Goal: Task Accomplishment & Management: Use online tool/utility

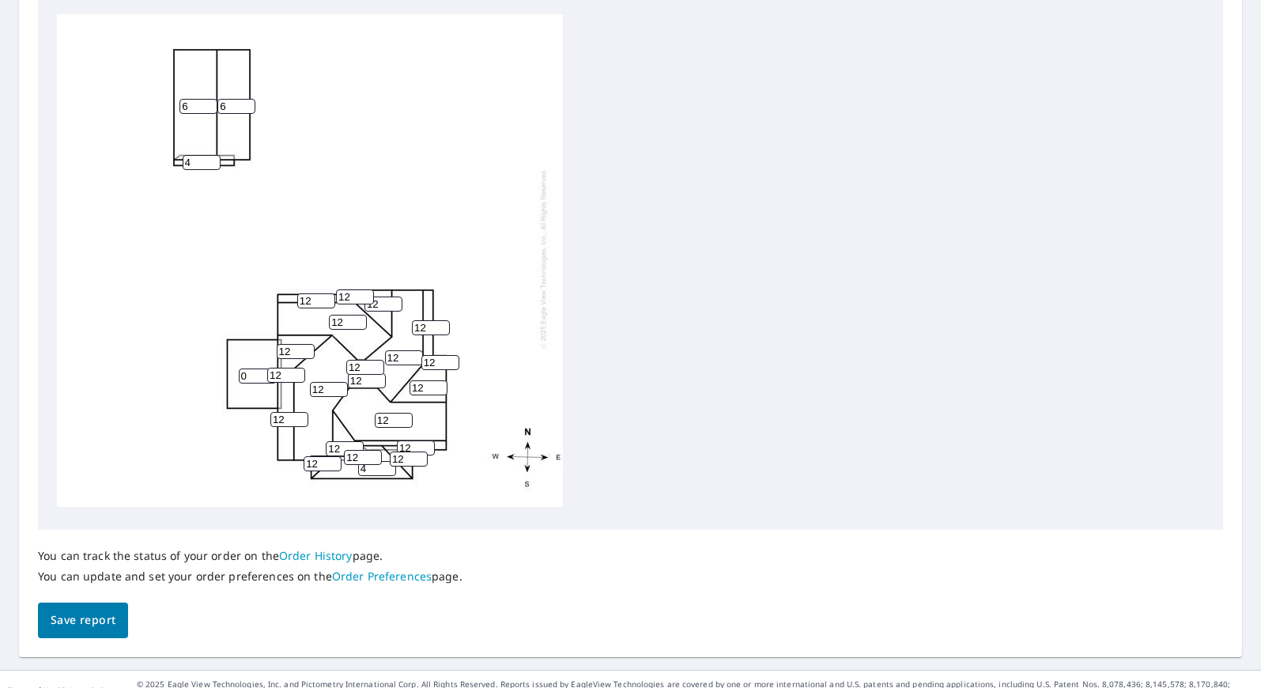
scroll to position [553, 0]
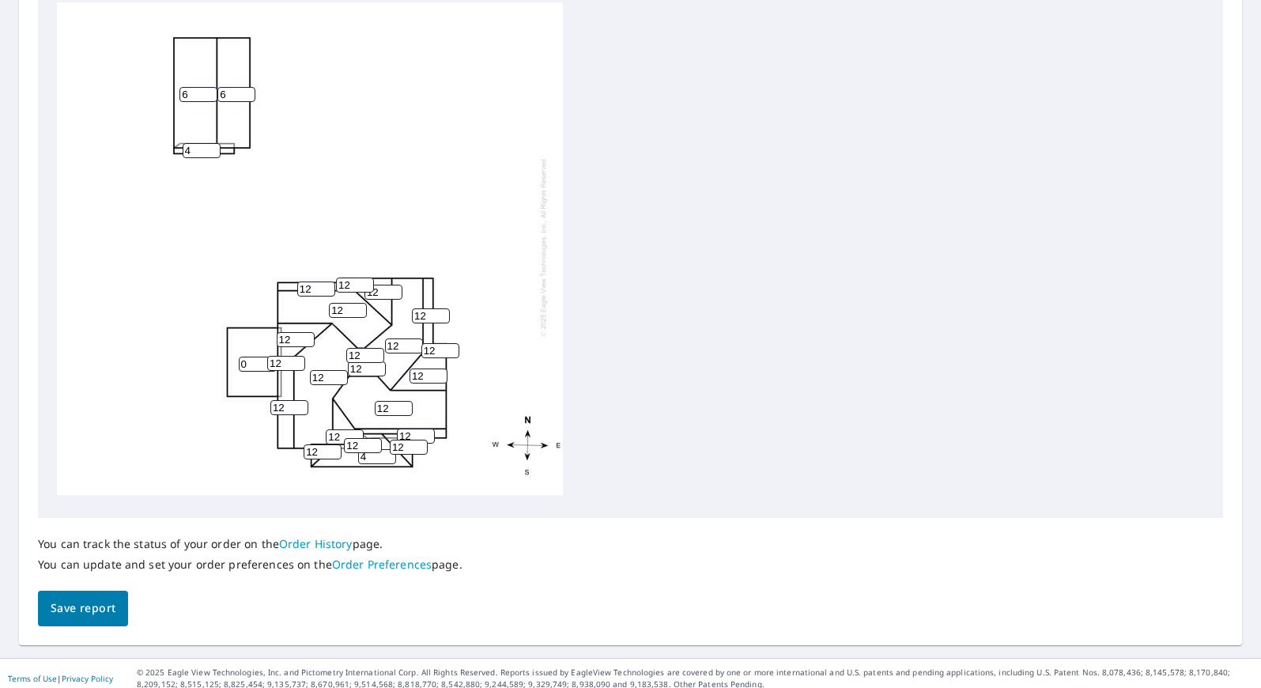
drag, startPoint x: 361, startPoint y: 434, endPoint x: 345, endPoint y: 434, distance: 15.8
click at [345, 438] on input "12" at bounding box center [363, 445] width 38 height 15
drag, startPoint x: 358, startPoint y: 435, endPoint x: 345, endPoint y: 433, distance: 12.7
click at [345, 438] on input "6" at bounding box center [363, 445] width 38 height 15
type input "6"
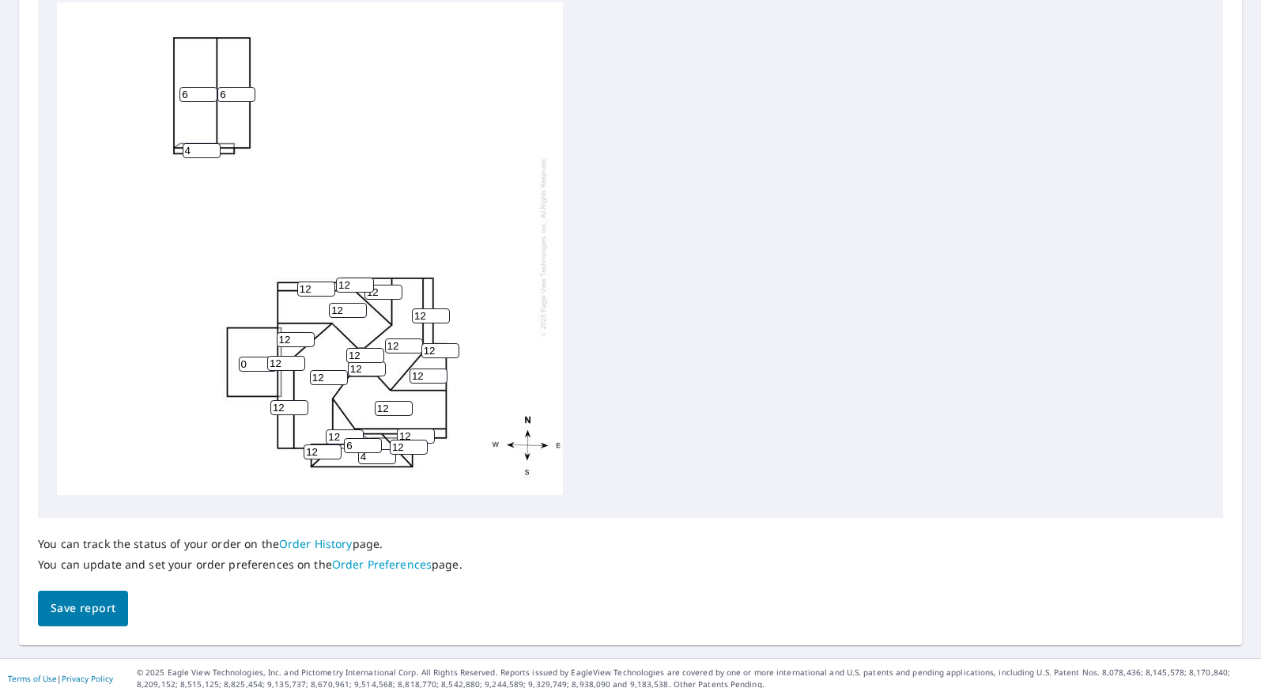
click at [341, 429] on input "12" at bounding box center [345, 436] width 38 height 15
drag, startPoint x: 341, startPoint y: 424, endPoint x: 329, endPoint y: 424, distance: 11.9
click at [329, 429] on input "12" at bounding box center [345, 436] width 38 height 15
paste input "6"
type input "6"
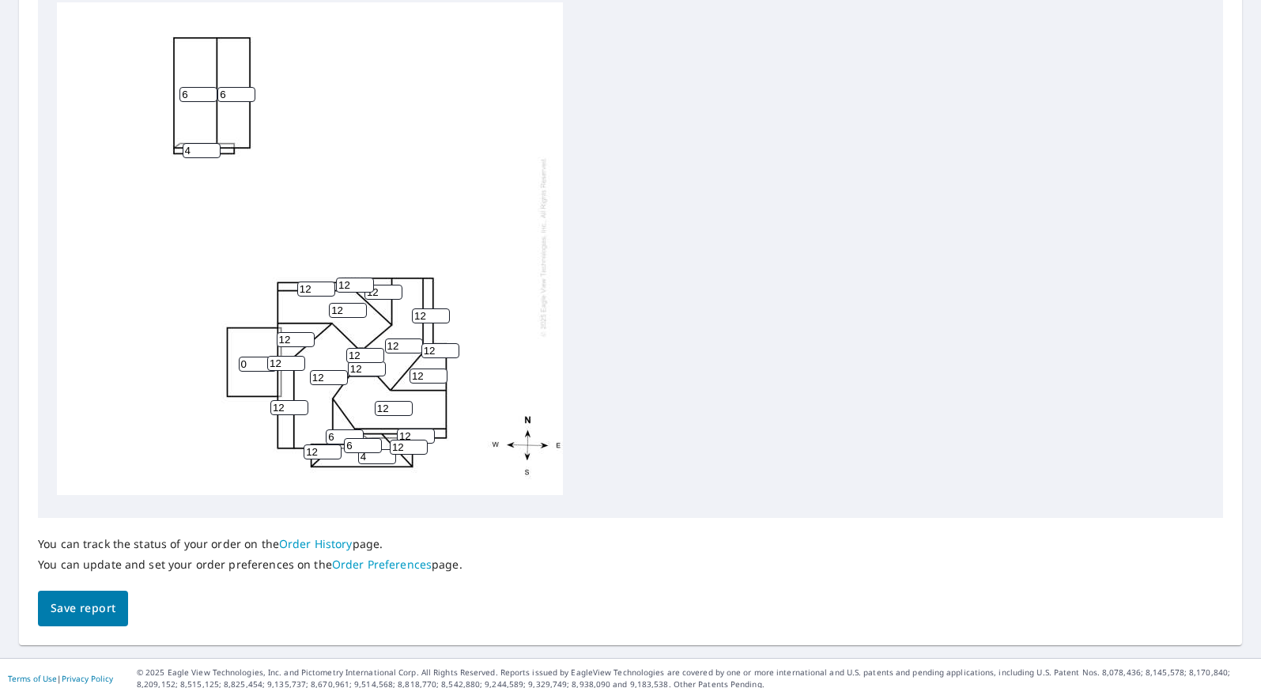
drag, startPoint x: 319, startPoint y: 442, endPoint x: 306, endPoint y: 443, distance: 13.5
click at [306, 444] on input "12" at bounding box center [323, 451] width 38 height 15
paste input "6"
type input "6"
drag, startPoint x: 294, startPoint y: 400, endPoint x: 266, endPoint y: 395, distance: 29.0
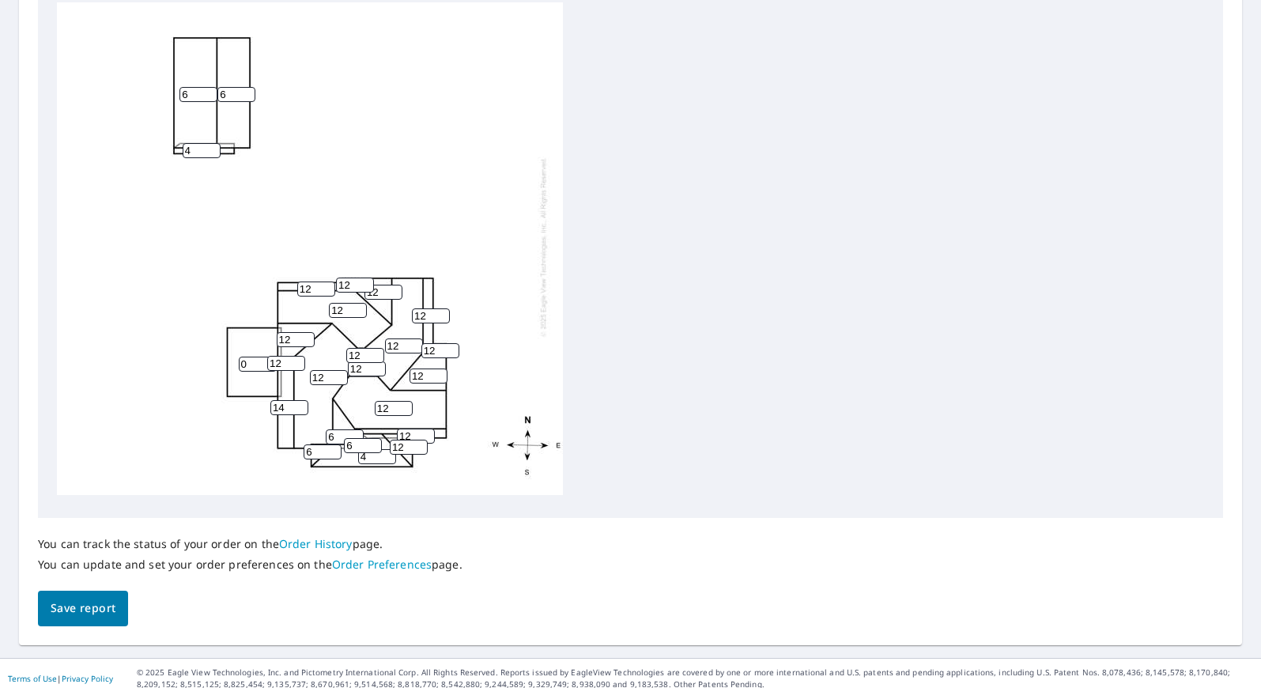
click at [270, 400] on input "14" at bounding box center [289, 407] width 38 height 15
drag, startPoint x: 289, startPoint y: 398, endPoint x: 268, endPoint y: 396, distance: 21.5
click at [268, 396] on div "12 6 12 12 12 0 6 4 12 14 12 12 12 6 12 4 12 12 12 6 6 12 12 12 12" at bounding box center [310, 246] width 506 height 496
paste input "6"
type input "6"
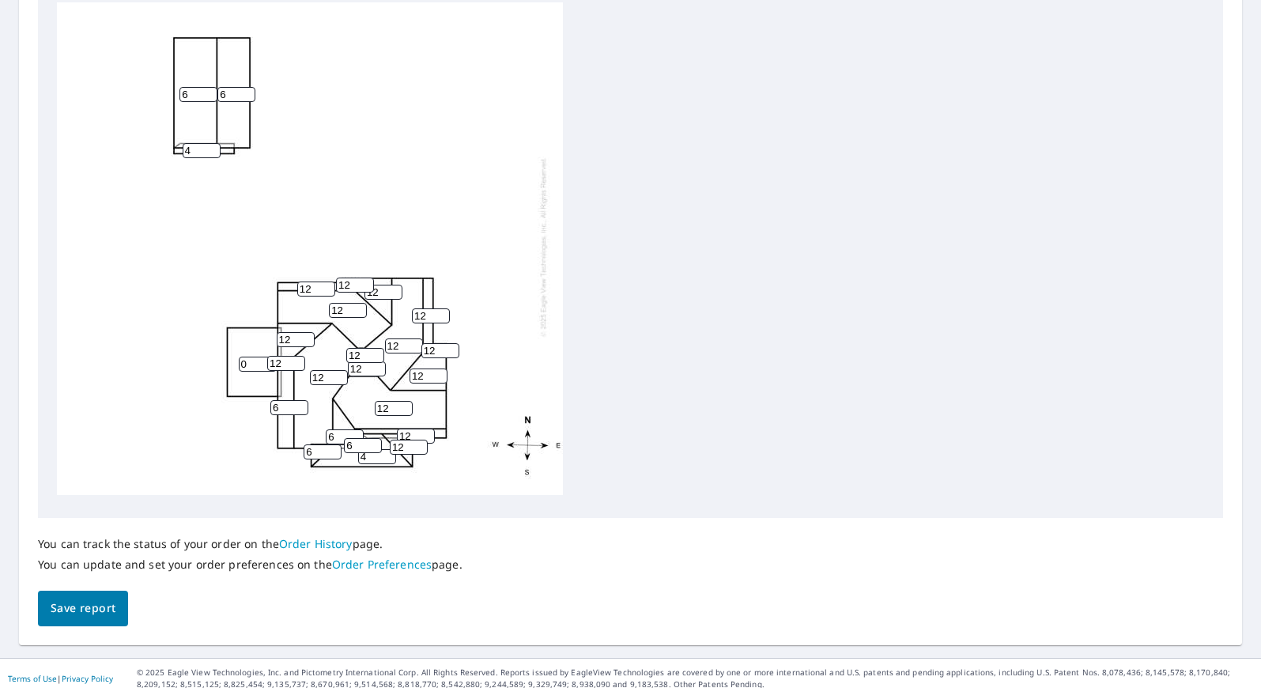
drag, startPoint x: 289, startPoint y: 353, endPoint x: 265, endPoint y: 353, distance: 24.5
click at [265, 353] on div "12 6 12 12 12 0 6 4 12 6 12 12 12 6 12 4 12 12 12 6 6 12 12 12 12" at bounding box center [310, 246] width 506 height 496
paste input "6"
type input "6"
drag, startPoint x: 294, startPoint y: 328, endPoint x: 246, endPoint y: 330, distance: 48.3
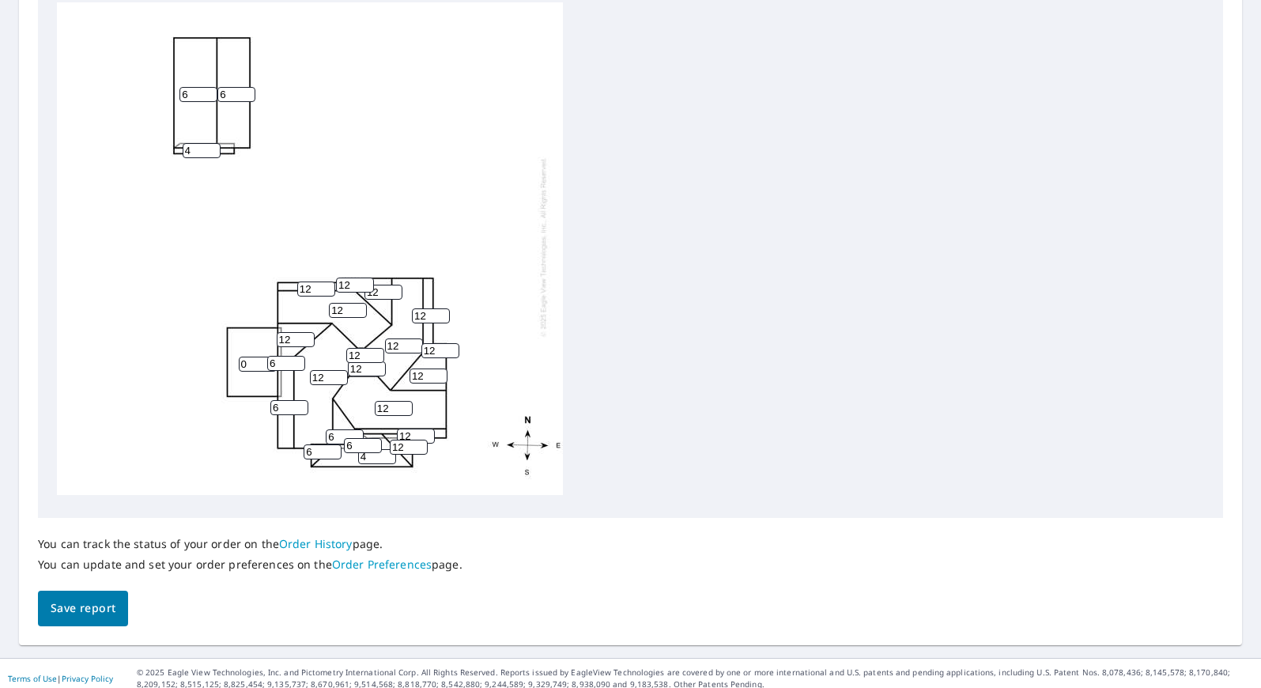
click at [246, 330] on div "12 6 12 12 12 0 6 4 12 6 12 12 12 6 12 4 12 12 12 6 6 12 12 12 6" at bounding box center [310, 246] width 506 height 496
paste input "6"
type input "7"
click at [308, 332] on input "7" at bounding box center [296, 339] width 38 height 15
type input "7"
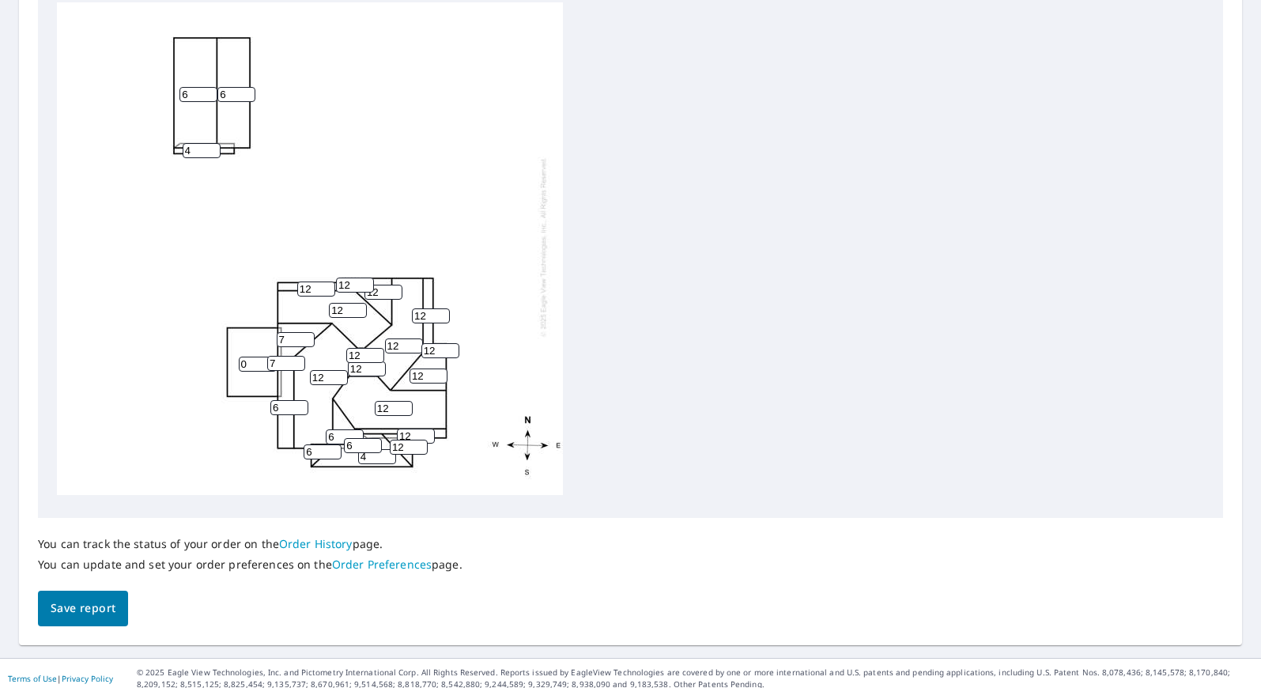
click at [296, 356] on input "7" at bounding box center [286, 363] width 38 height 15
type input "7"
click at [299, 400] on input "7" at bounding box center [289, 407] width 38 height 15
type input "7"
click at [335, 444] on input "7" at bounding box center [323, 451] width 38 height 15
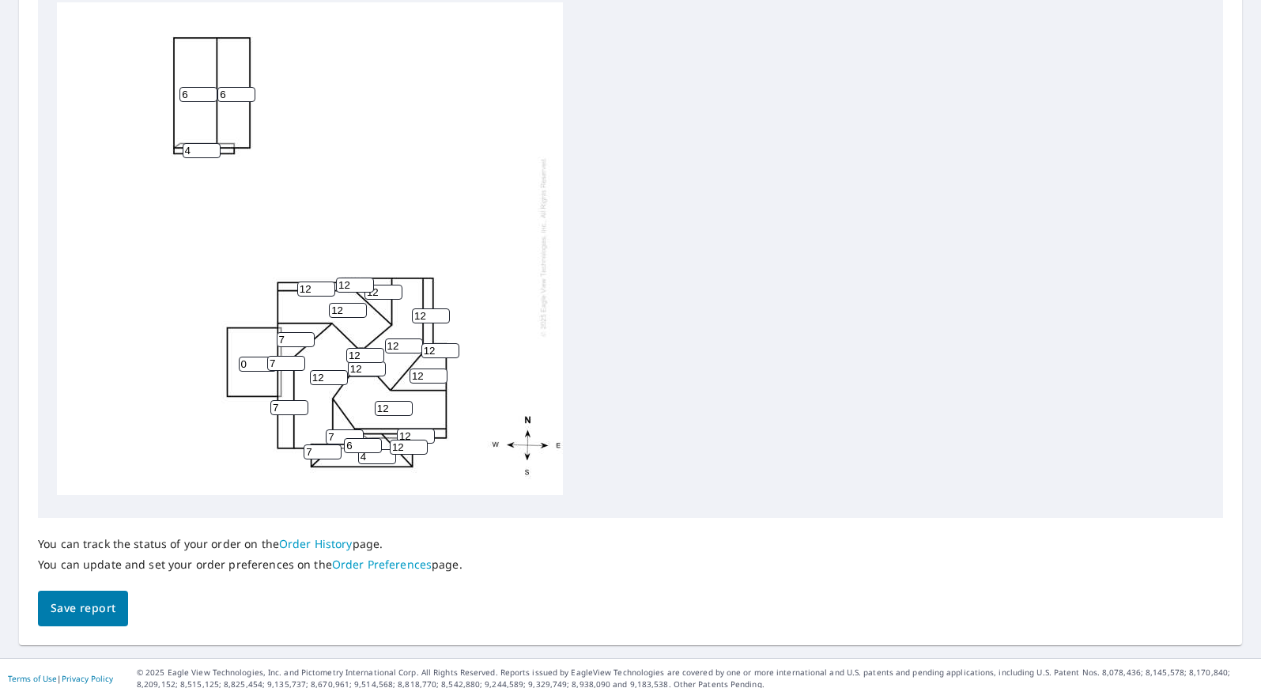
type input "7"
click at [354, 429] on input "7" at bounding box center [345, 436] width 38 height 15
type input "7"
click at [373, 438] on input "7" at bounding box center [363, 445] width 38 height 15
drag, startPoint x: 353, startPoint y: 433, endPoint x: 337, endPoint y: 432, distance: 16.7
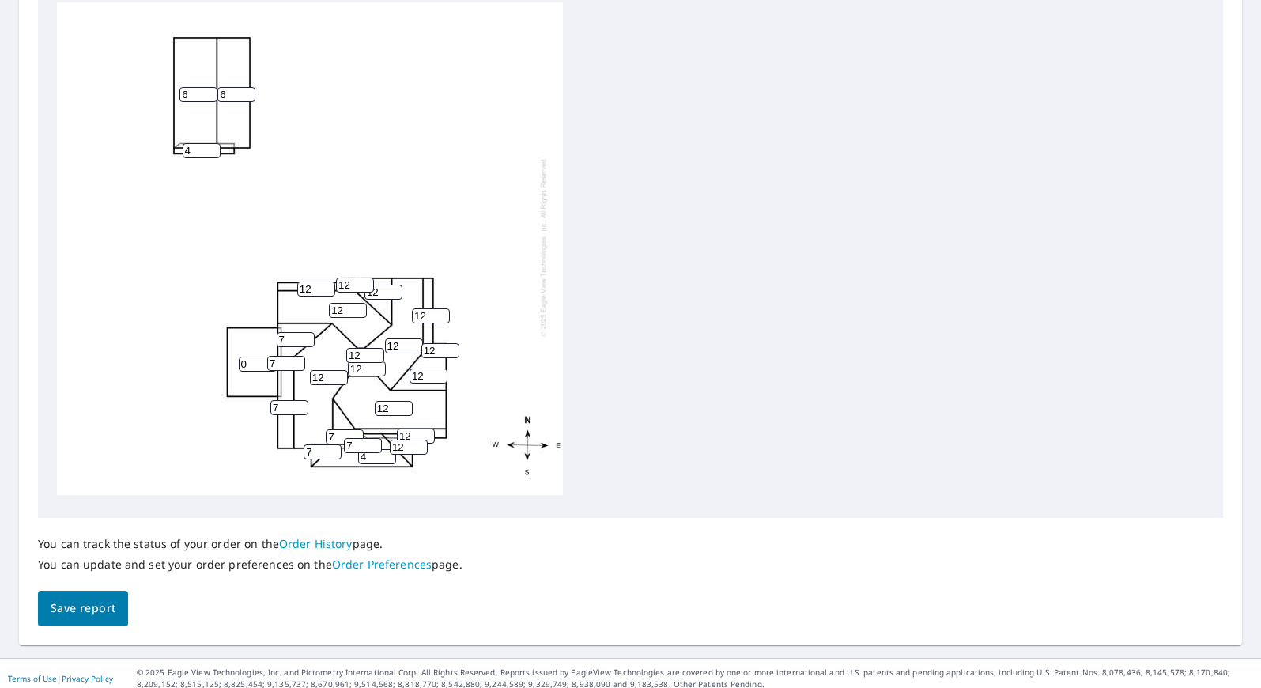
click at [337, 432] on div "12 6 12 12 12 0 6 4 12 7 7 12 12 7 12 4 12 12 12 7 7 12 12 12 7" at bounding box center [310, 246] width 506 height 496
drag, startPoint x: 406, startPoint y: 440, endPoint x: 366, endPoint y: 438, distance: 40.4
click at [366, 438] on div "12 6 12 12 12 0 6 4 12 7 7 12 12 7 12 4 12 12 12 7 7 12 12 12 7" at bounding box center [310, 246] width 506 height 496
paste input "7"
type input "7"
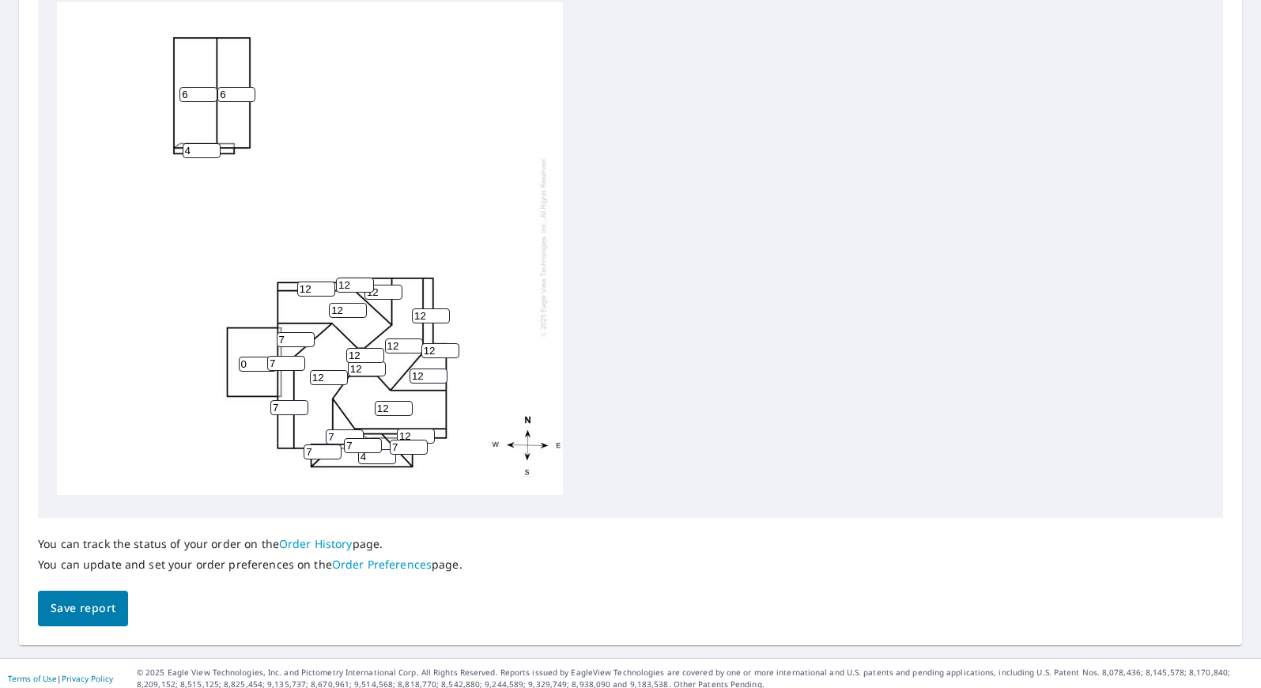
drag, startPoint x: 415, startPoint y: 421, endPoint x: 376, endPoint y: 420, distance: 38.8
click at [376, 420] on div "12 6 12 12 12 0 6 4 12 7 7 12 12 7 12 4 12 12 7 7 7 12 12 12 7" at bounding box center [310, 246] width 506 height 496
paste input "7"
type input "7"
drag, startPoint x: 390, startPoint y: 396, endPoint x: 373, endPoint y: 396, distance: 16.6
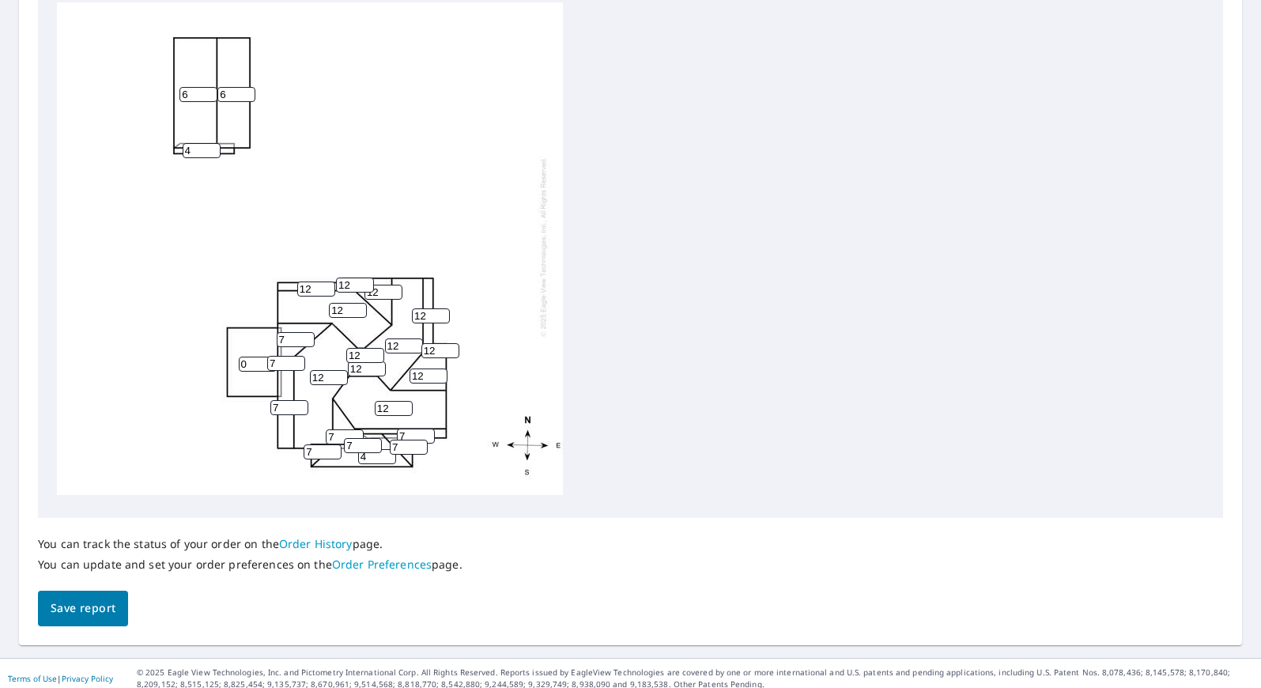
click at [373, 396] on div "12 6 12 12 12 0 6 4 12 7 7 12 7 7 12 4 12 12 7 7 7 12 12 12 7" at bounding box center [310, 246] width 506 height 496
paste input "7"
type input "7"
drag, startPoint x: 428, startPoint y: 366, endPoint x: 403, endPoint y: 364, distance: 24.6
click at [403, 364] on div "12 6 7 12 12 0 6 4 12 7 7 12 7 7 12 4 12 12 7 7 7 12 12 12 7" at bounding box center [310, 246] width 506 height 496
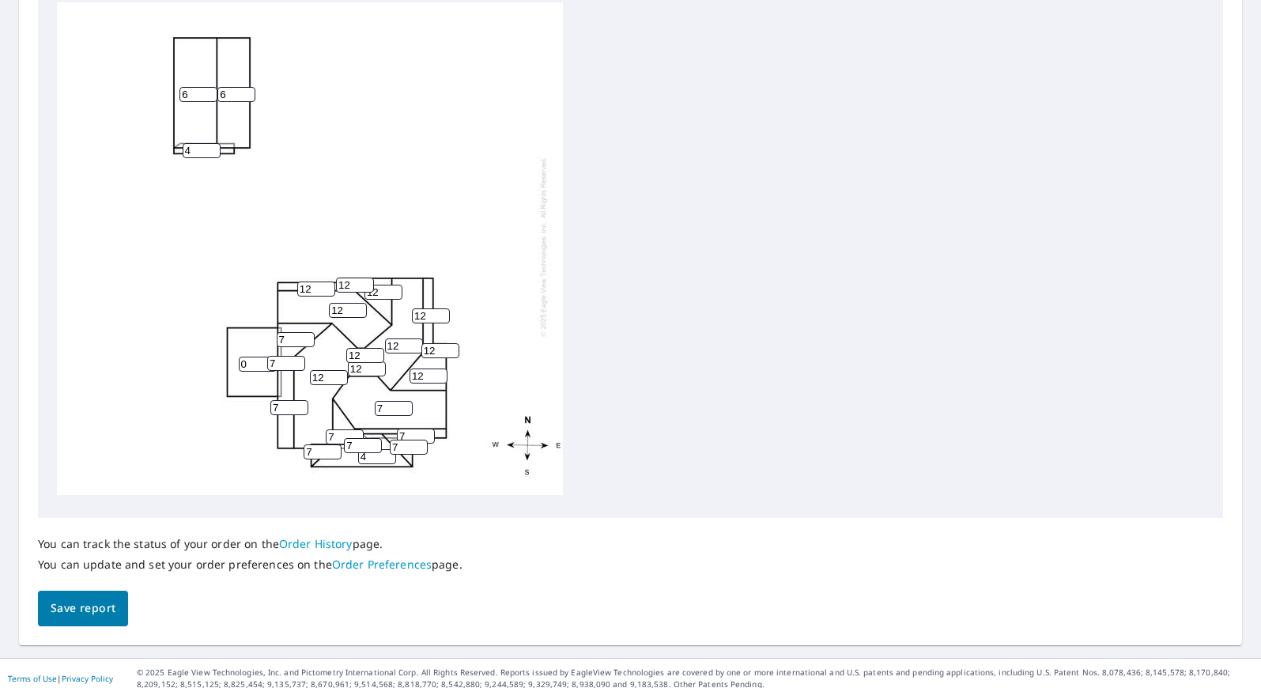
paste input "7"
type input "7"
drag, startPoint x: 437, startPoint y: 340, endPoint x: 413, endPoint y: 333, distance: 25.5
click at [413, 333] on div "12 6 7 12 12 0 6 4 7 7 7 12 7 7 12 4 12 12 7 7 7 12 12 12 7" at bounding box center [310, 246] width 506 height 496
paste input "7"
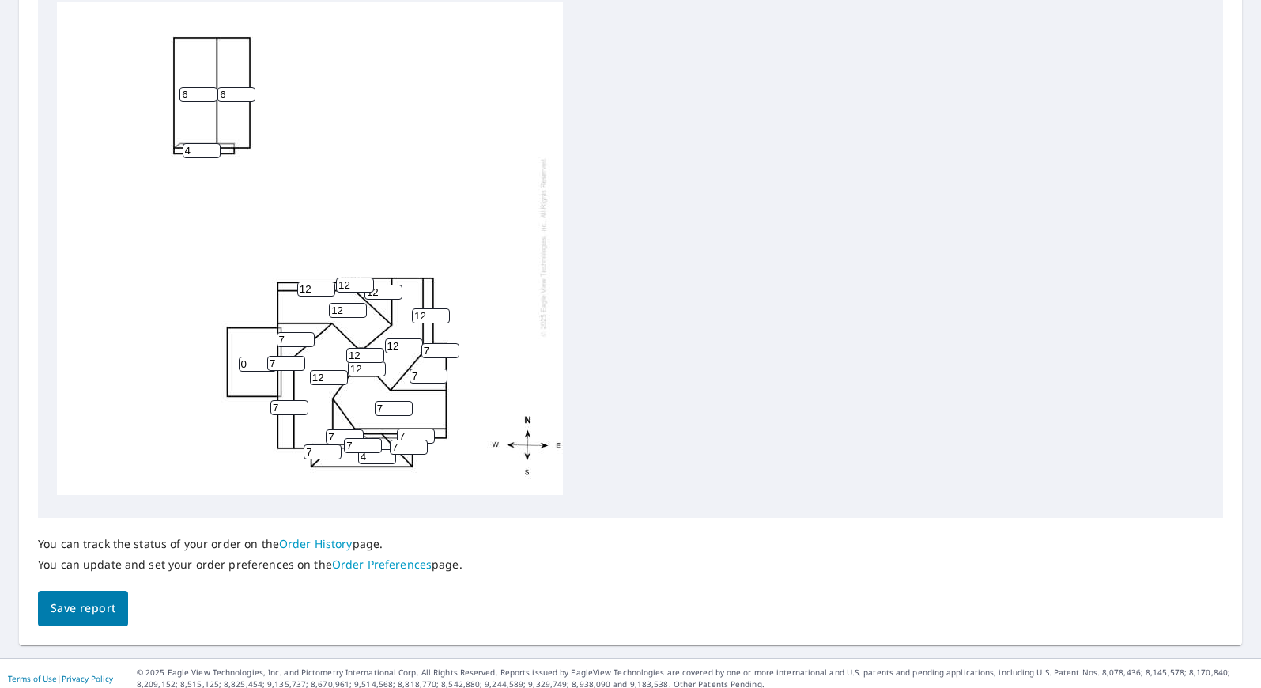
type input "7"
drag, startPoint x: 429, startPoint y: 306, endPoint x: 411, endPoint y: 303, distance: 18.5
click at [411, 303] on div "12 6 7 12 12 0 6 4 7 7 7 12 7 7 12 4 12 12 7 7 7 7 12 12 7" at bounding box center [310, 246] width 506 height 496
paste input "7"
type input "7"
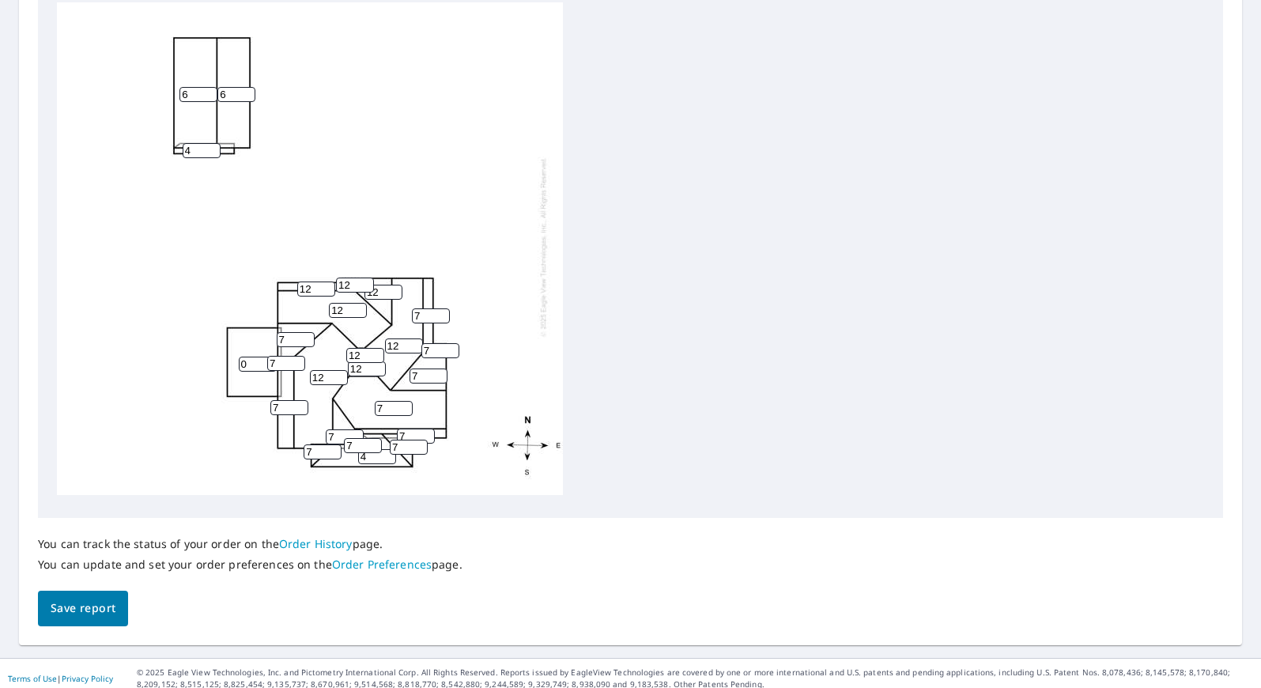
drag, startPoint x: 403, startPoint y: 330, endPoint x: 377, endPoint y: 329, distance: 26.1
click at [377, 329] on div "12 6 7 12 12 0 6 4 7 7 7 12 7 7 7 4 12 12 7 7 7 7 12 12 7" at bounding box center [310, 246] width 506 height 496
paste input "7"
type input "7"
drag, startPoint x: 365, startPoint y: 344, endPoint x: 344, endPoint y: 342, distance: 21.4
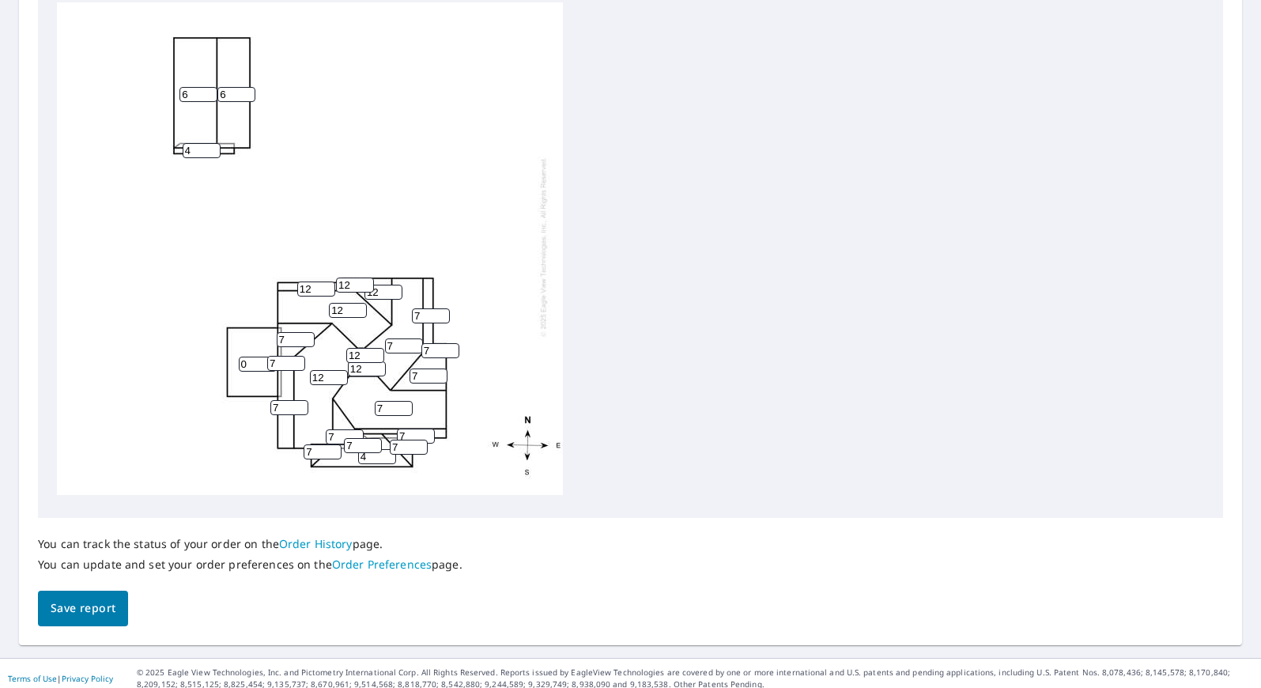
click at [344, 342] on div "12 6 7 12 7 0 6 4 7 7 7 12 7 7 7 4 12 12 7 7 7 7 12 12 7" at bounding box center [310, 246] width 506 height 496
paste input "7"
type input "7"
drag, startPoint x: 364, startPoint y: 357, endPoint x: 346, endPoint y: 355, distance: 17.6
click at [346, 355] on div "12 6 7 12 7 0 6 4 7 7 7 12 7 7 7 4 12 12 7 7 7 7 7 12 7" at bounding box center [310, 246] width 506 height 496
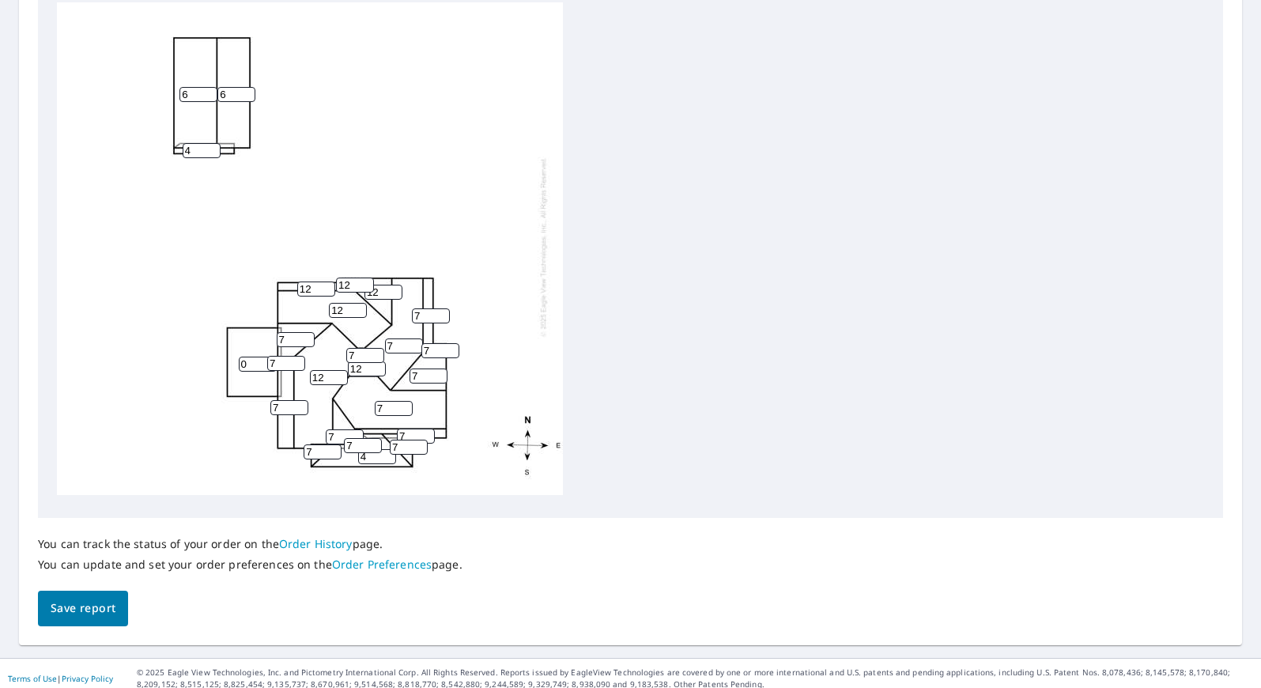
paste input "7"
type input "7"
drag, startPoint x: 330, startPoint y: 364, endPoint x: 312, endPoint y: 362, distance: 17.6
click at [312, 370] on input "12" at bounding box center [329, 377] width 38 height 15
paste input "7"
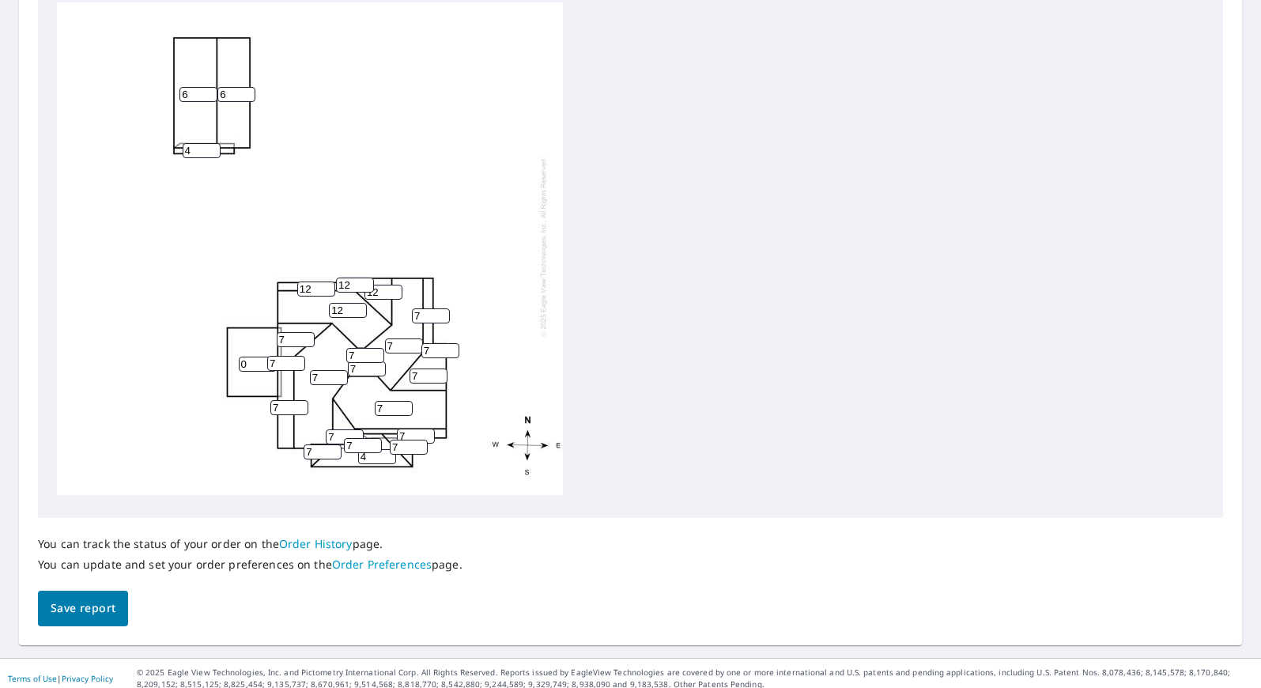
type input "7"
drag, startPoint x: 348, startPoint y: 304, endPoint x: 324, endPoint y: 300, distance: 23.9
click at [324, 300] on div "7 6 7 12 7 0 6 4 7 7 7 12 7 7 7 4 12 7 7 7 7 7 7 12 7" at bounding box center [310, 246] width 506 height 496
paste input "7"
type input "7"
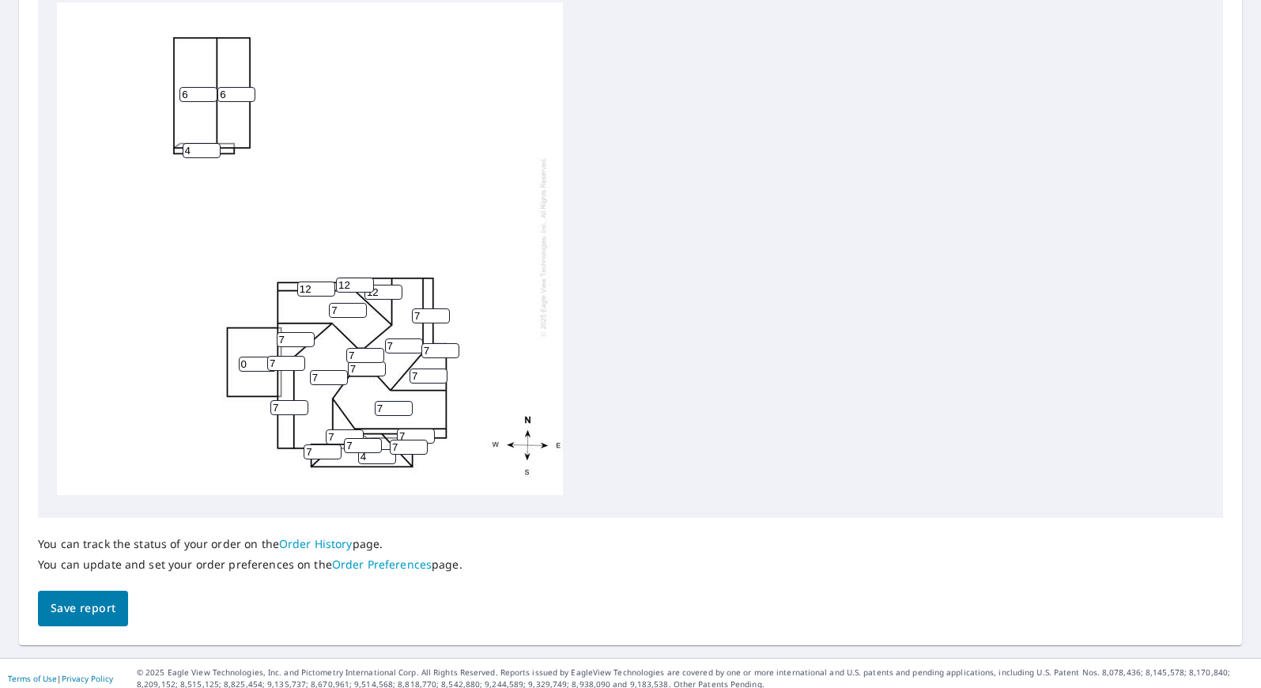
drag, startPoint x: 315, startPoint y: 279, endPoint x: 279, endPoint y: 277, distance: 36.4
click at [279, 277] on div "7 6 7 7 7 0 6 4 7 7 7 12 7 7 7 4 12 7 7 7 7 7 7 12 7" at bounding box center [310, 246] width 506 height 496
paste input "7"
type input "7"
drag, startPoint x: 353, startPoint y: 274, endPoint x: 316, endPoint y: 270, distance: 37.5
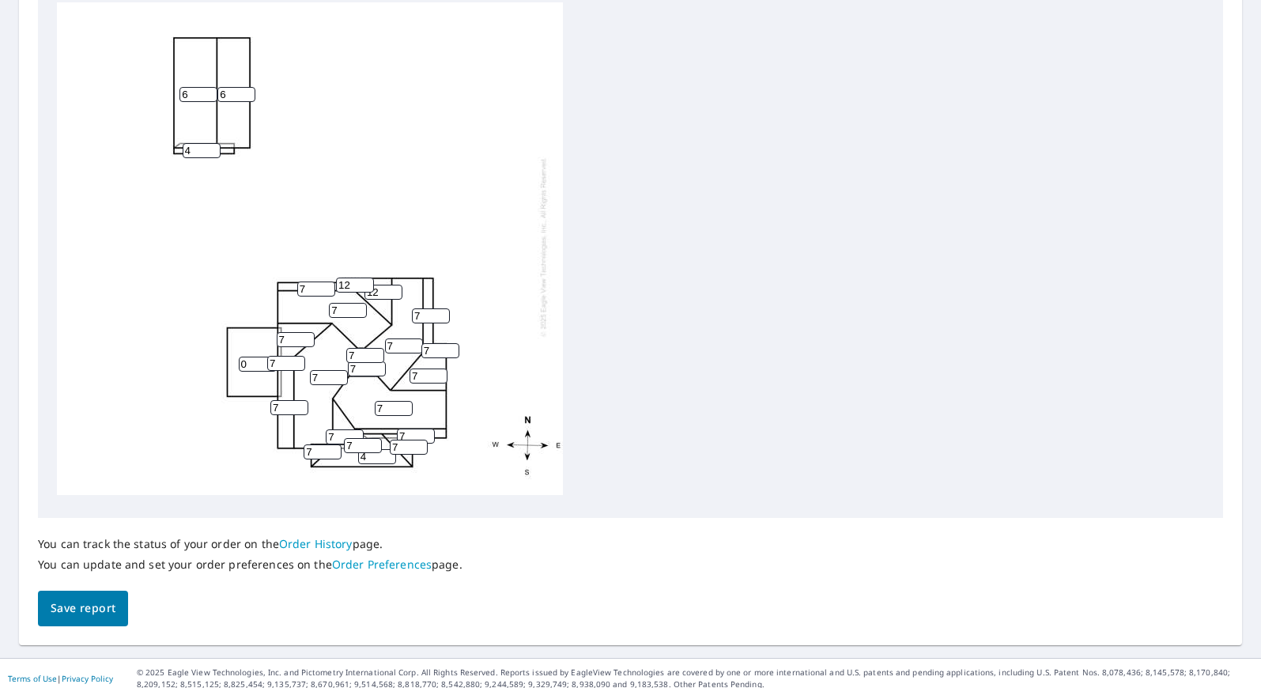
click at [316, 270] on div "7 6 7 7 7 0 6 4 7 7 7 12 7 7 7 4 7 7 7 7 7 7 7 12 7" at bounding box center [310, 246] width 506 height 496
paste input "7"
type input "7"
drag, startPoint x: 383, startPoint y: 282, endPoint x: 352, endPoint y: 279, distance: 31.8
click at [352, 279] on div "7 6 7 7 7 0 6 4 7 7 7 12 7 7 7 4 7 7 7 7 7 7 7 7 7" at bounding box center [310, 246] width 506 height 496
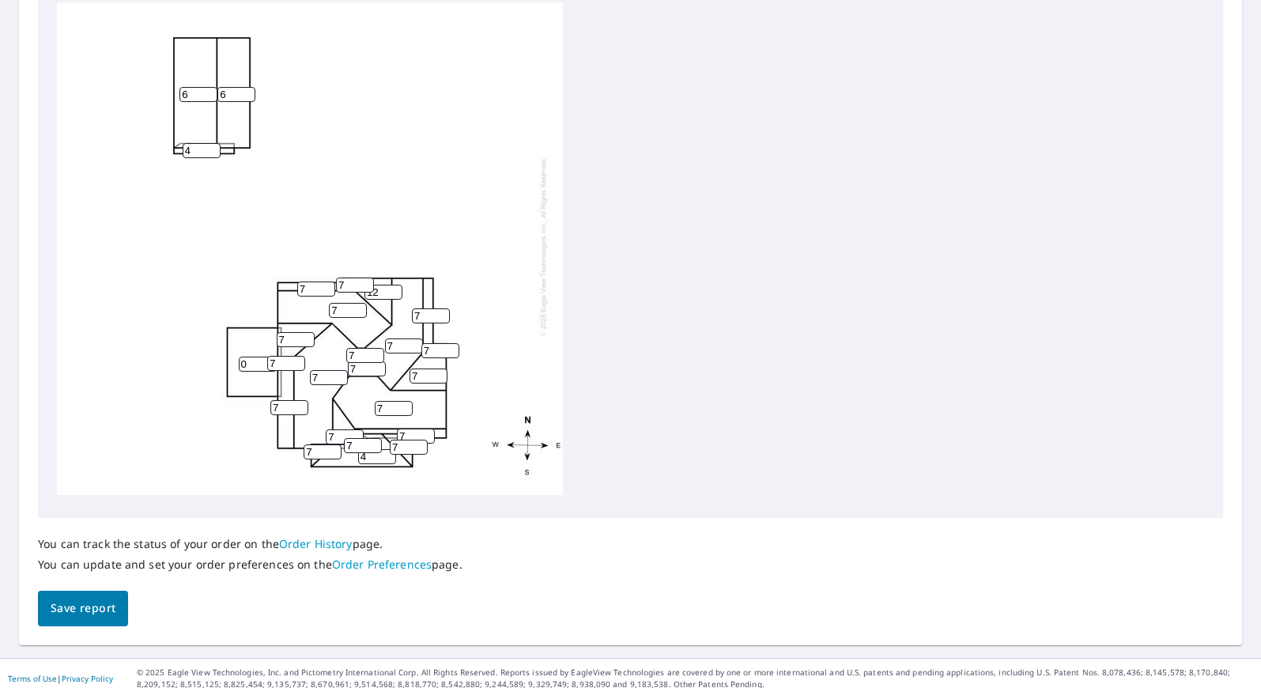
paste input "7"
type input "7"
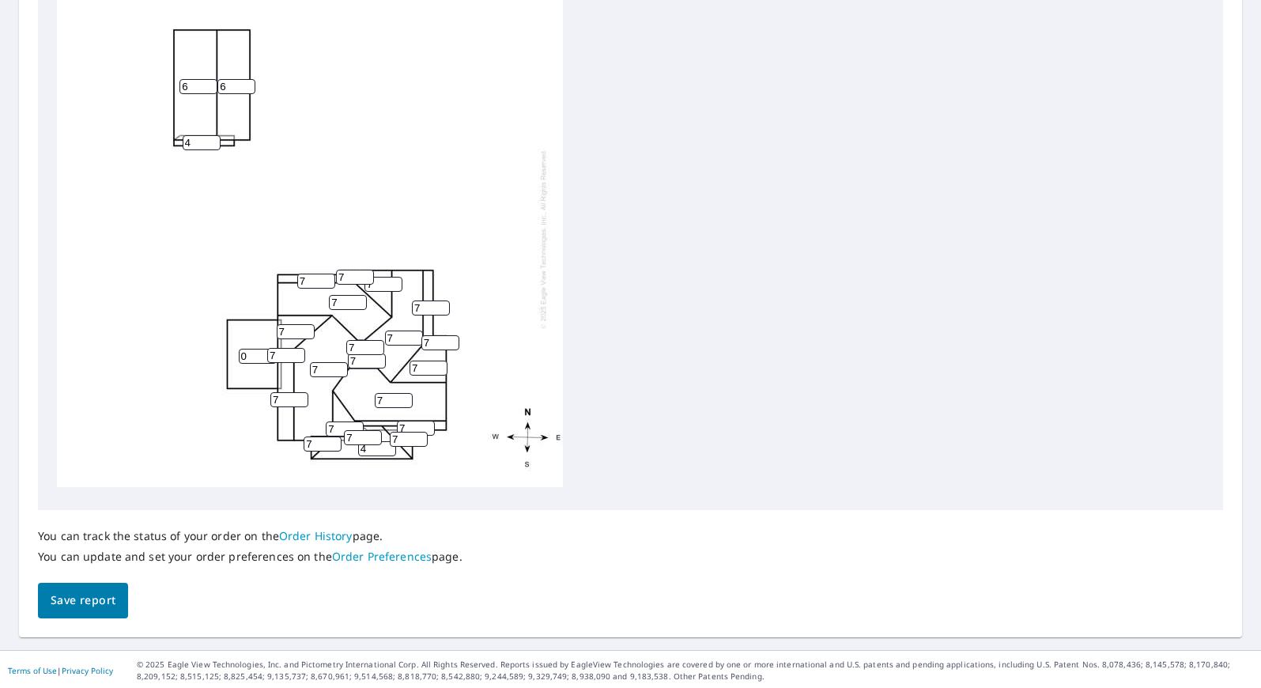
scroll to position [564, 0]
click at [116, 590] on button "Save report" at bounding box center [83, 598] width 90 height 36
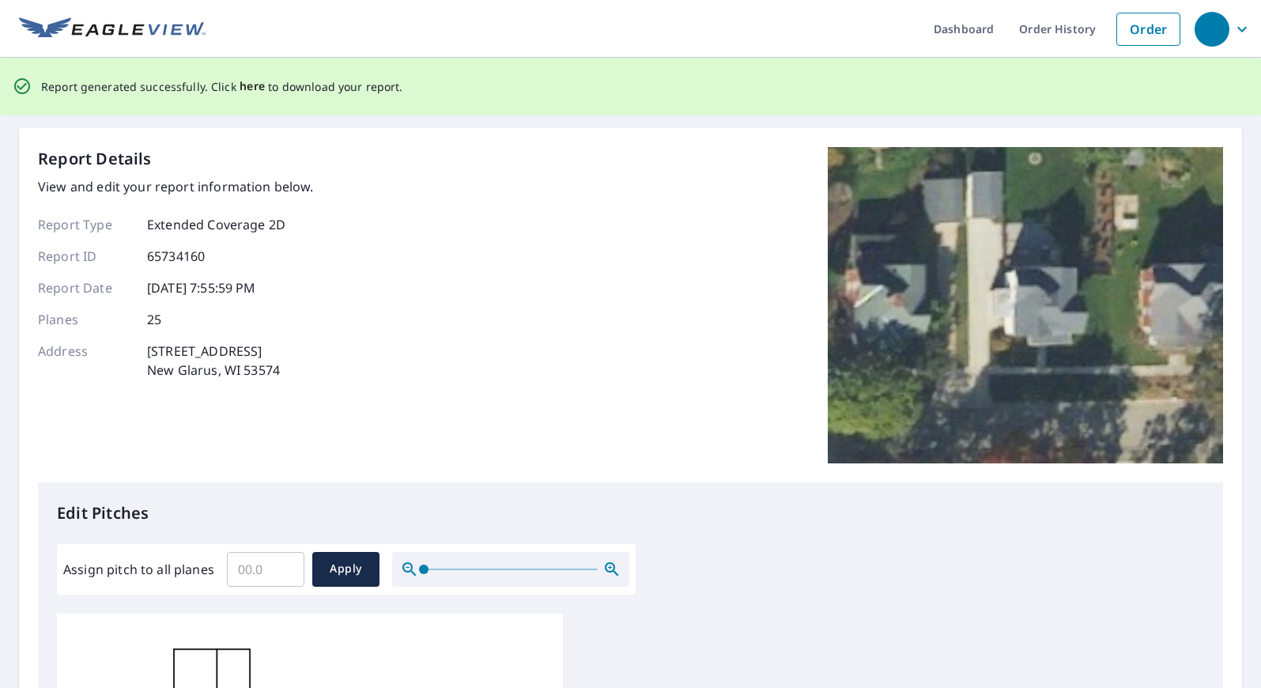
click at [244, 88] on span "here" at bounding box center [253, 87] width 26 height 20
